Goal: Task Accomplishment & Management: Manage account settings

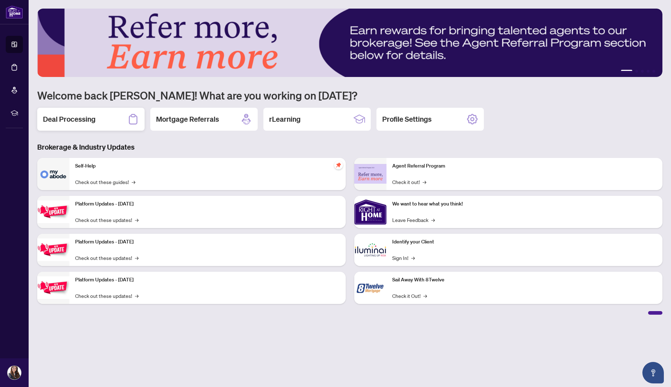
click at [99, 118] on div "Deal Processing" at bounding box center [90, 119] width 107 height 23
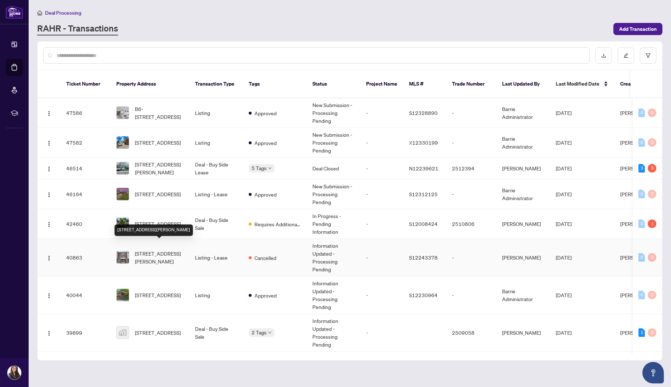
click at [140, 249] on span "[STREET_ADDRESS][PERSON_NAME]" at bounding box center [159, 257] width 49 height 16
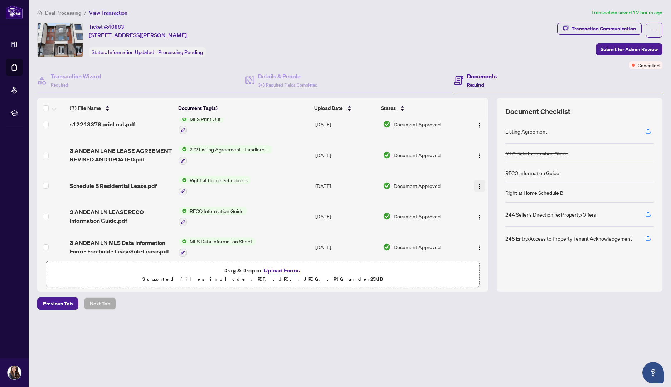
scroll to position [70, 0]
click at [146, 149] on span "3 ANDEAN LANE LEASE AGREEMENT REVISED AND UPDATED.pdf" at bounding box center [121, 155] width 103 height 17
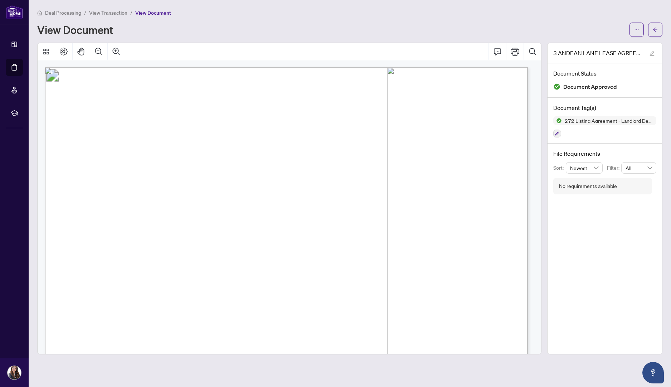
click at [185, 78] on span "Authentisign ID: BD680BA4-CF51-F011-8F7C-000D3A8A9962" at bounding box center [119, 77] width 132 height 5
